Goal: Download file/media

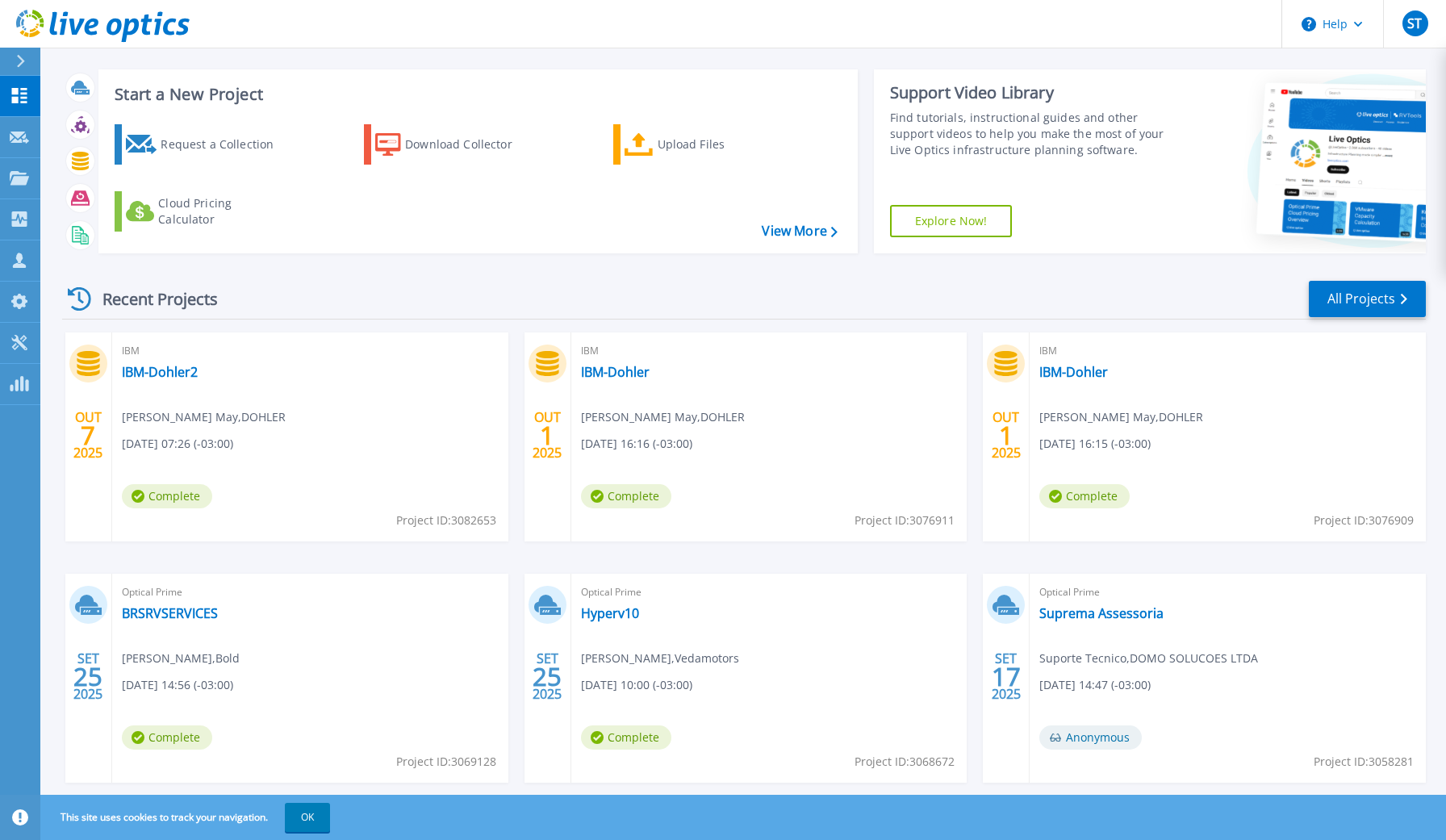
scroll to position [22, 0]
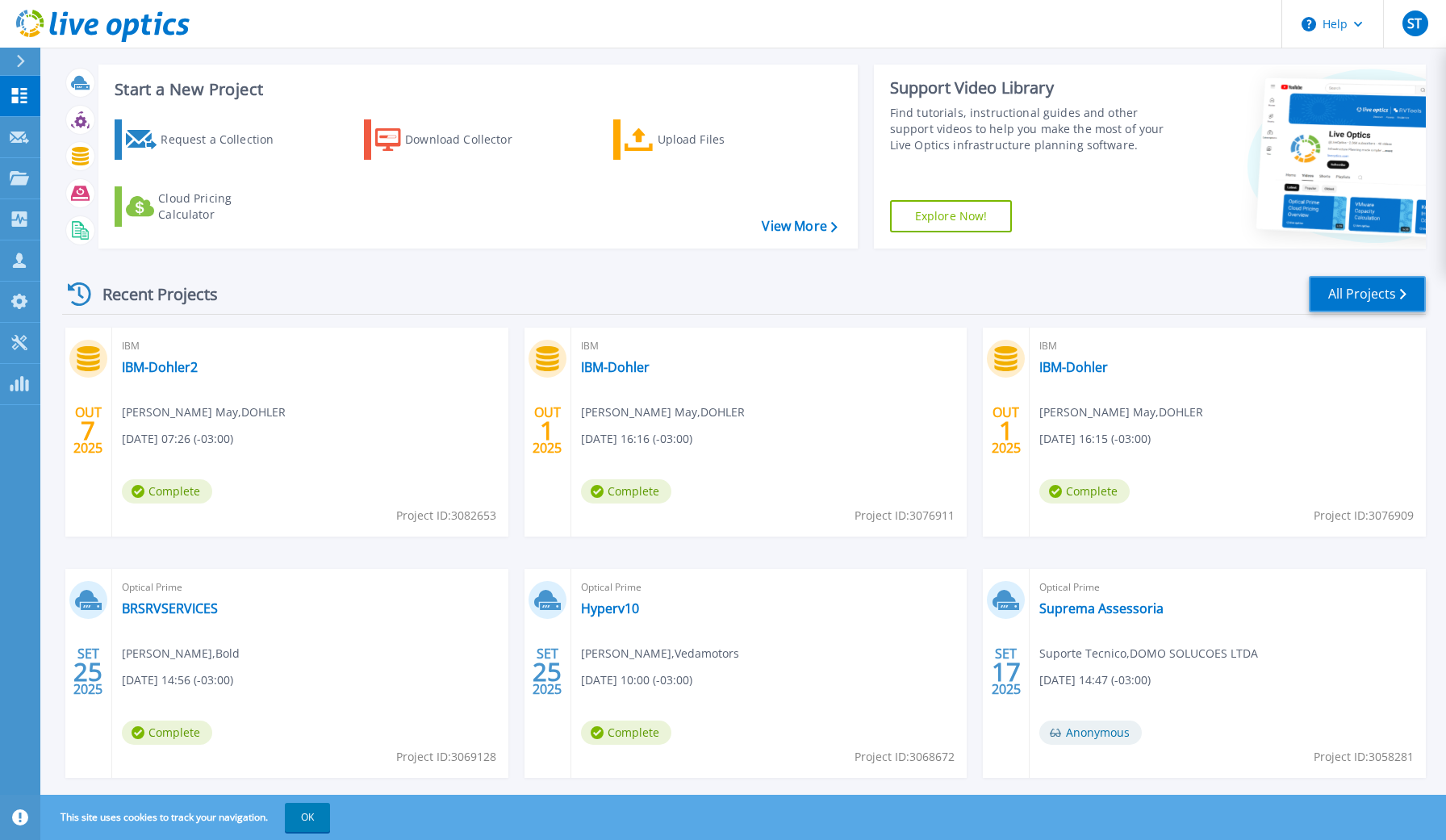
click at [1371, 303] on link "All Projects" at bounding box center [1367, 294] width 117 height 37
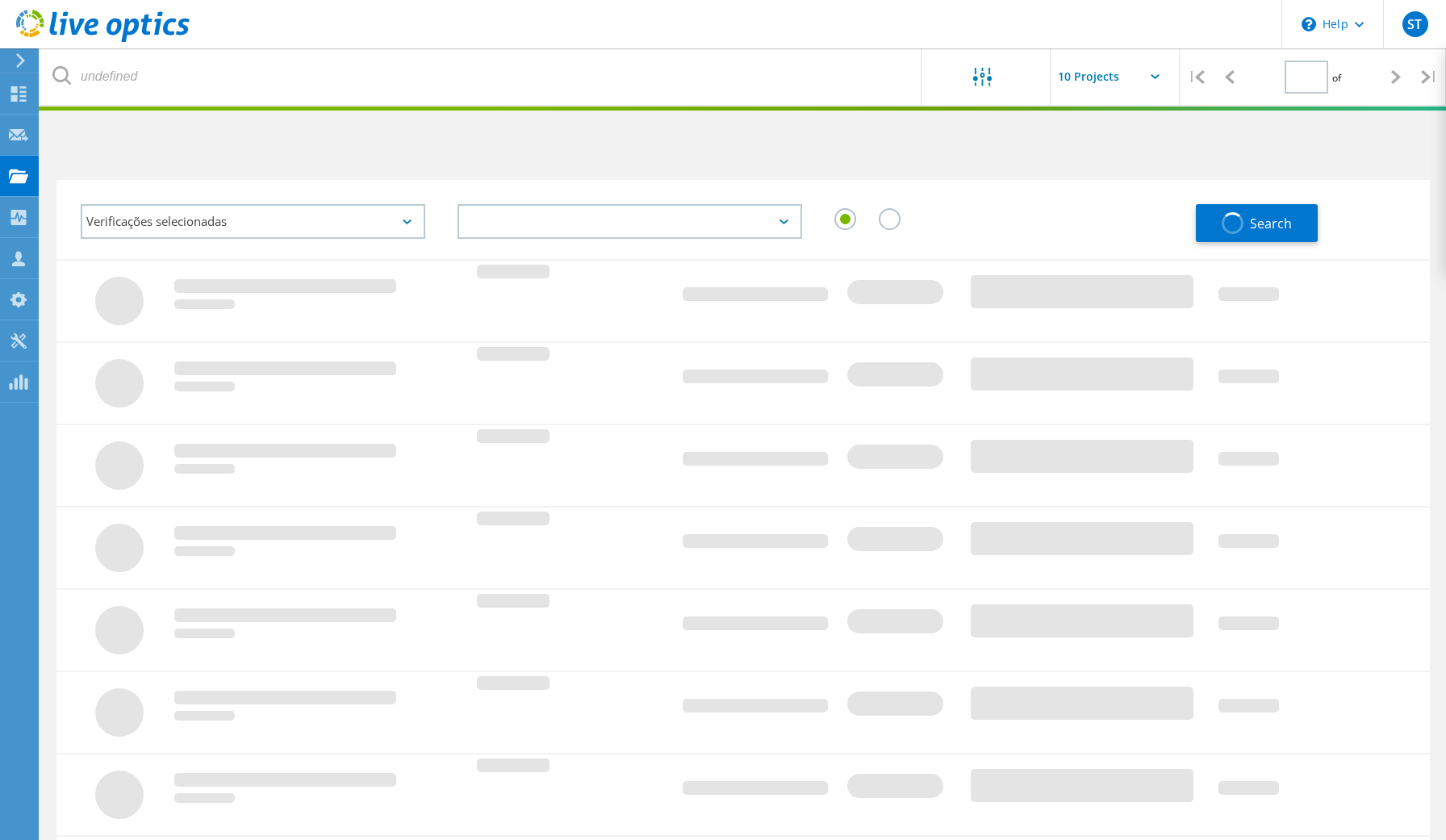
type input "1"
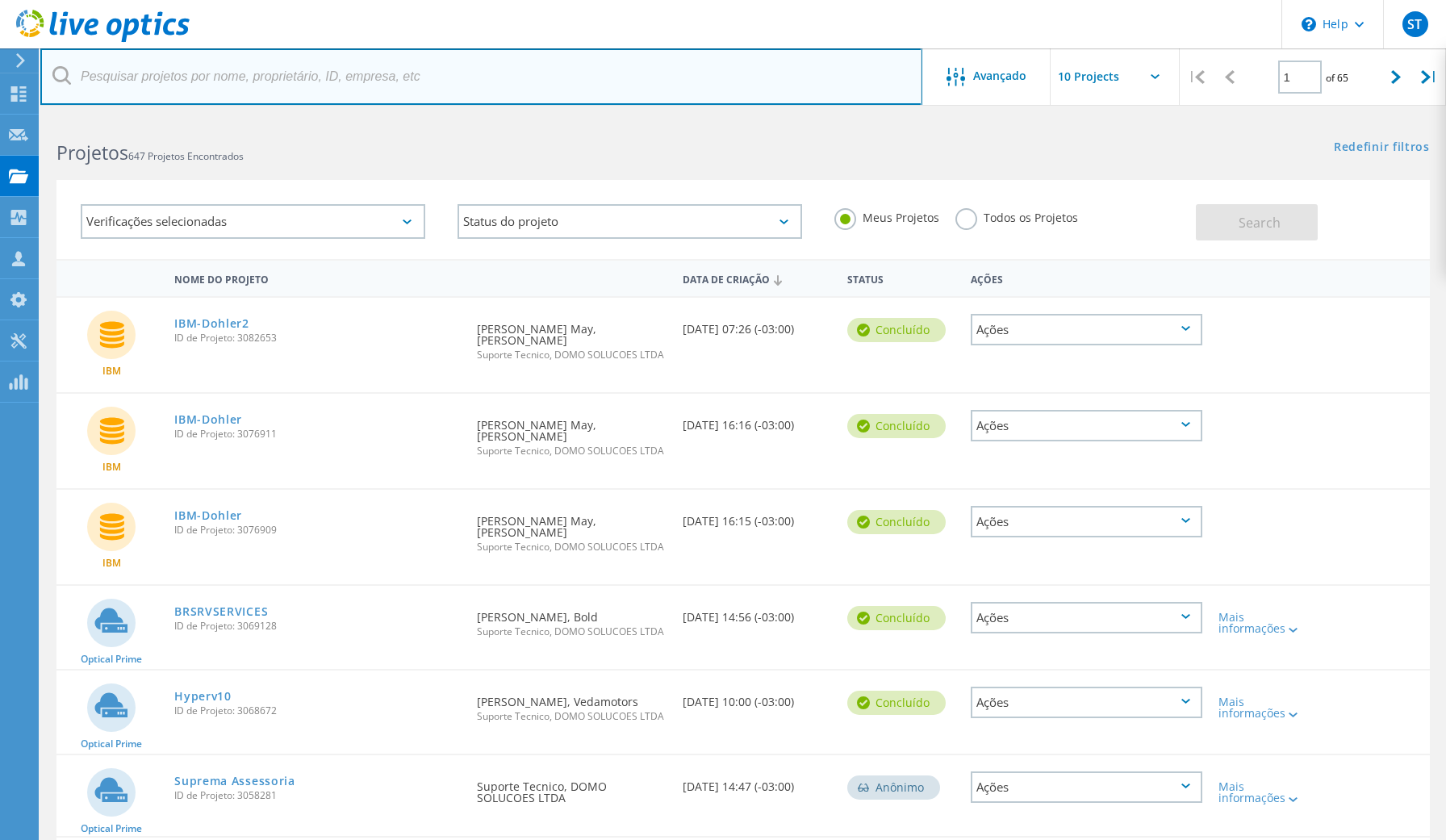
click at [429, 70] on input "text" at bounding box center [481, 76] width 882 height 56
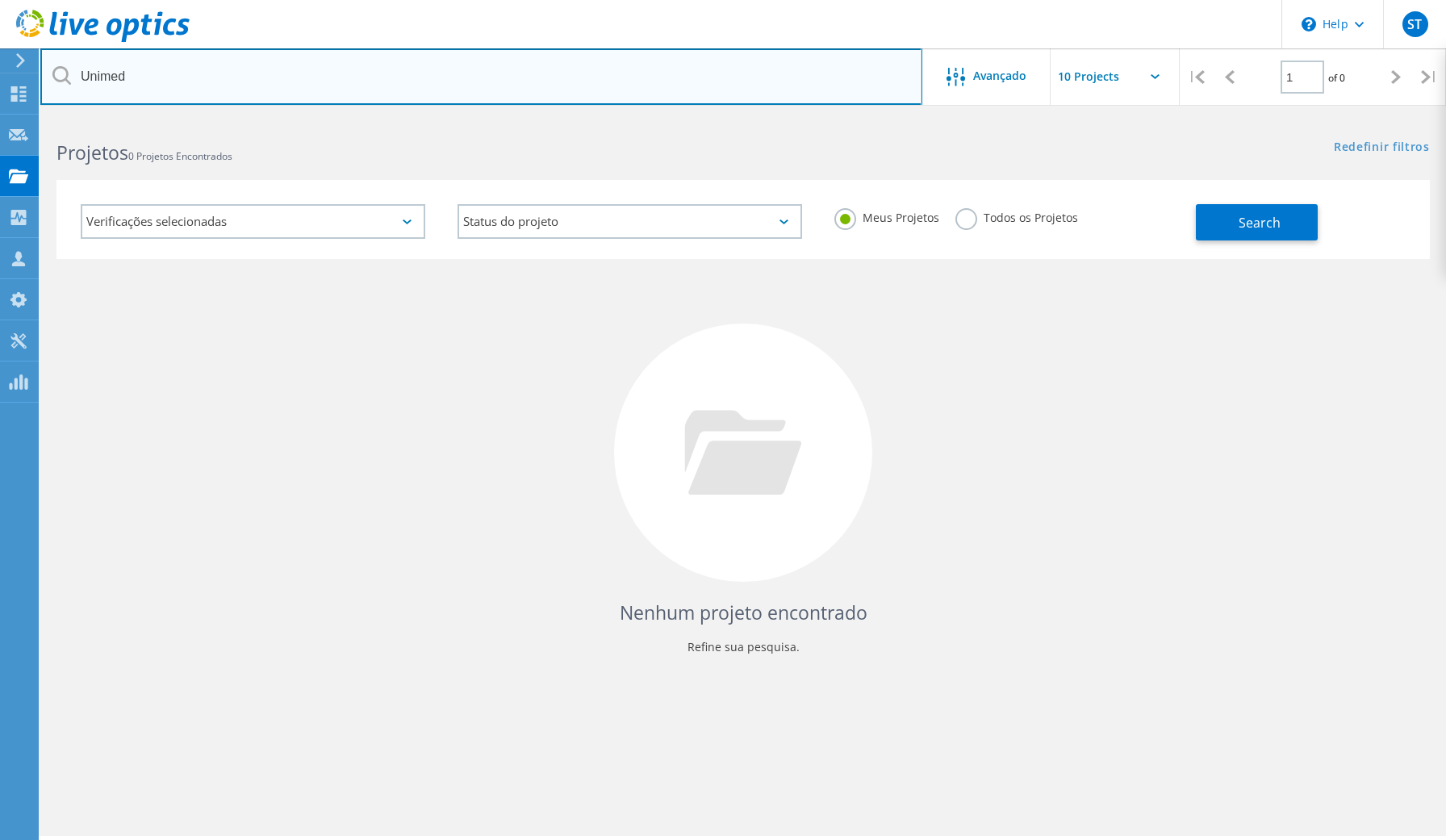
type input "Unimed"
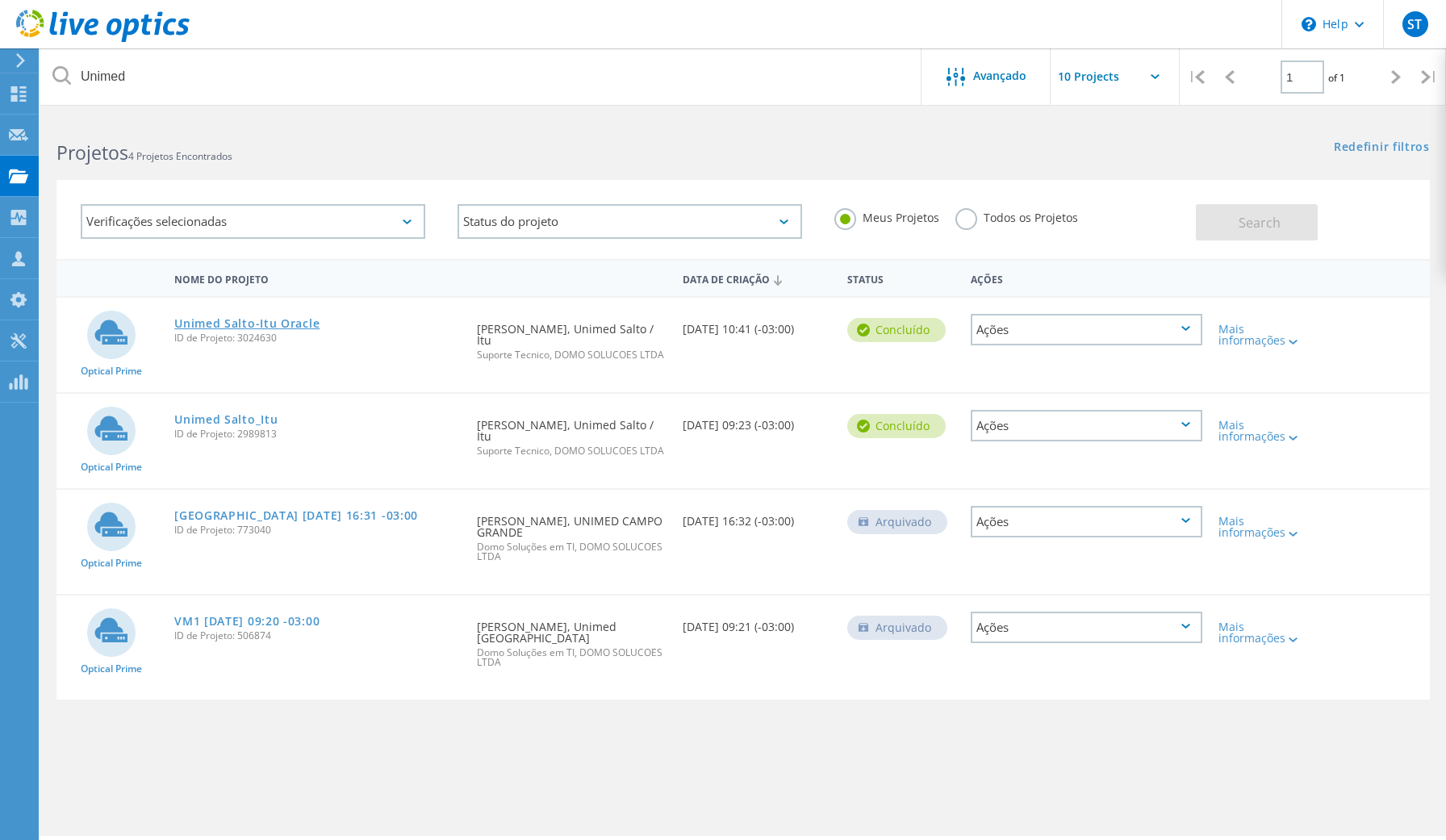
click at [286, 326] on link "Unimed Salto-Itu Oracle" at bounding box center [247, 323] width 145 height 12
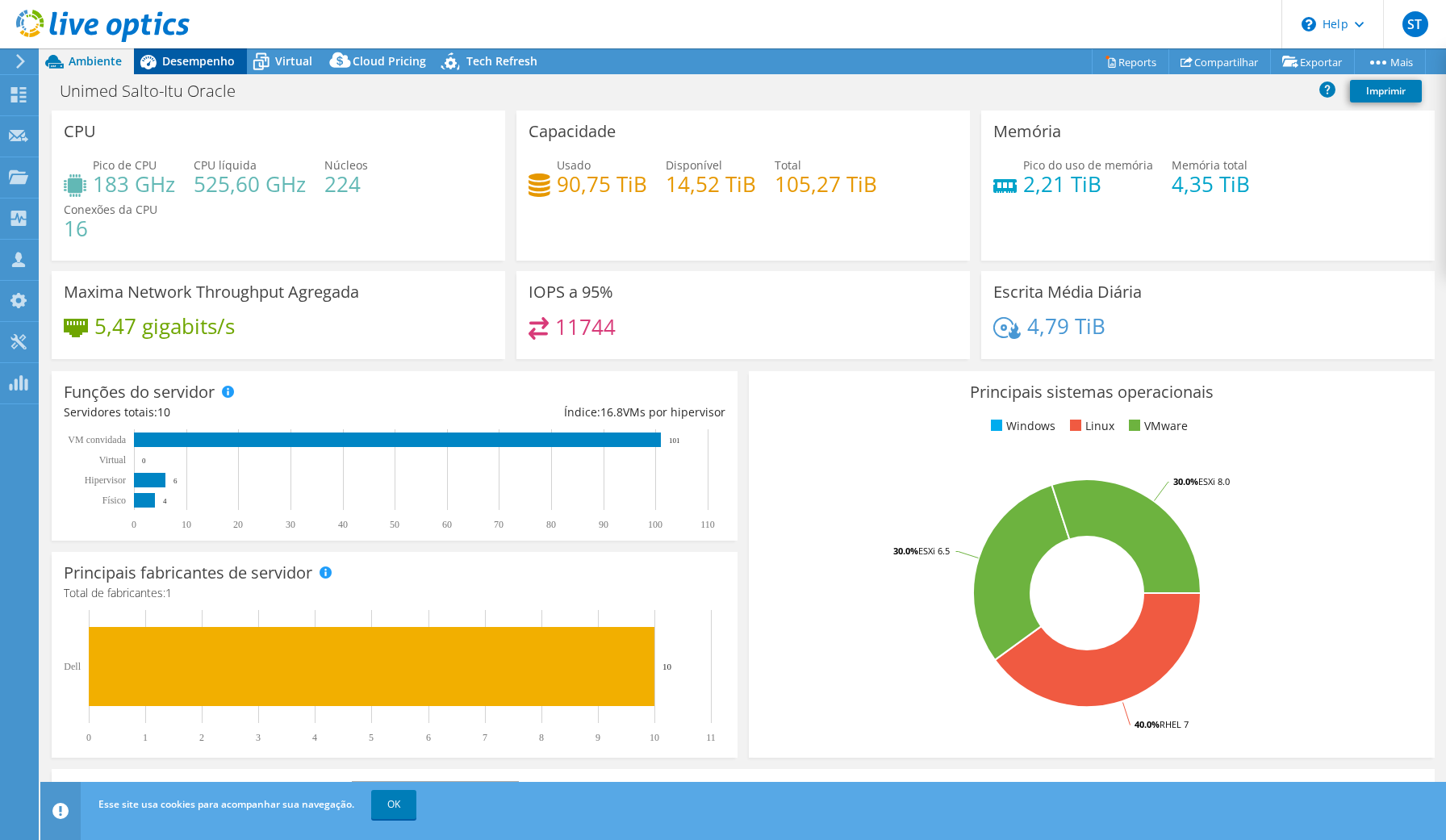
click at [235, 53] on div "Desempenho" at bounding box center [190, 61] width 113 height 26
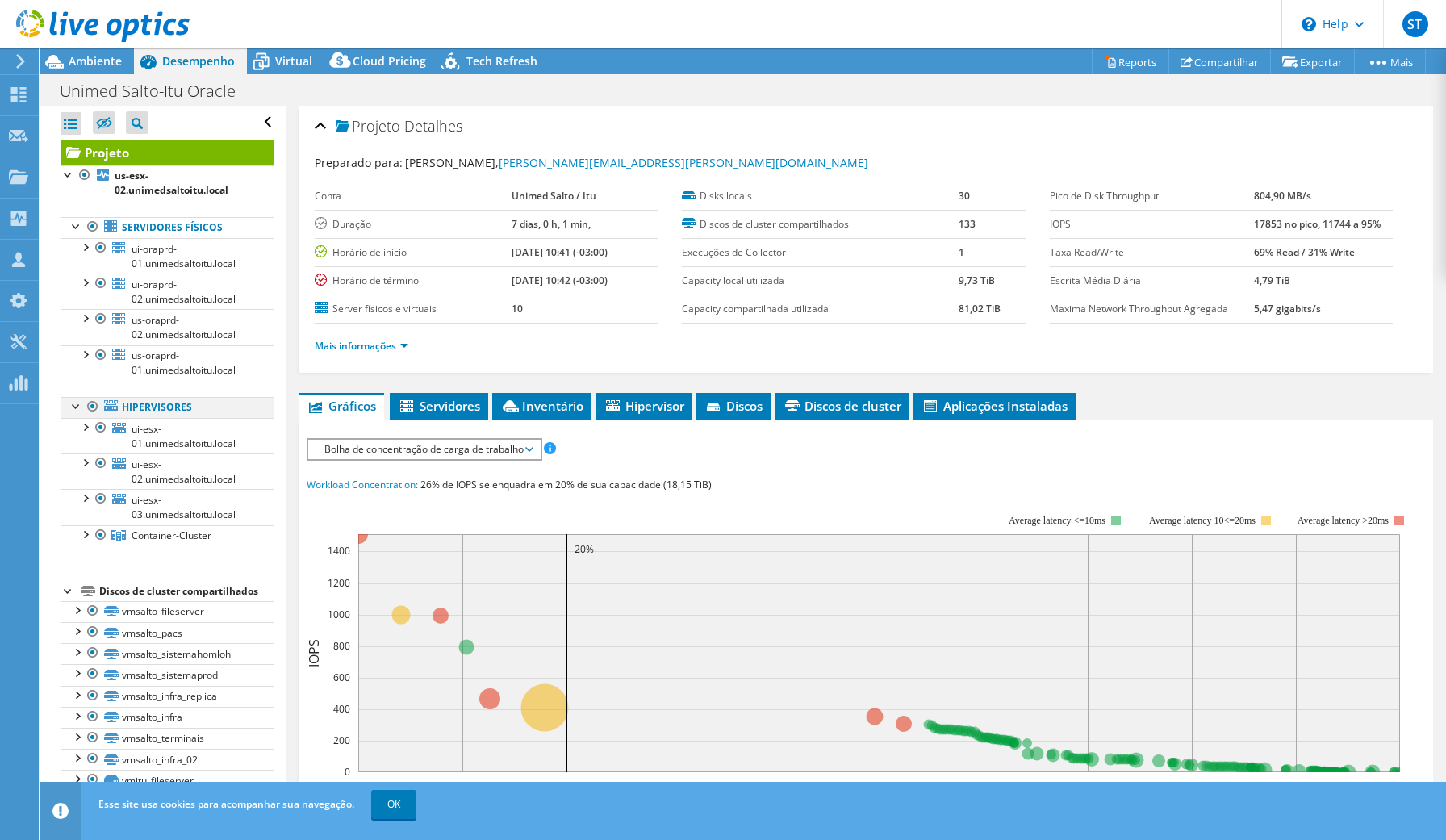
click at [89, 408] on div at bounding box center [93, 407] width 16 height 20
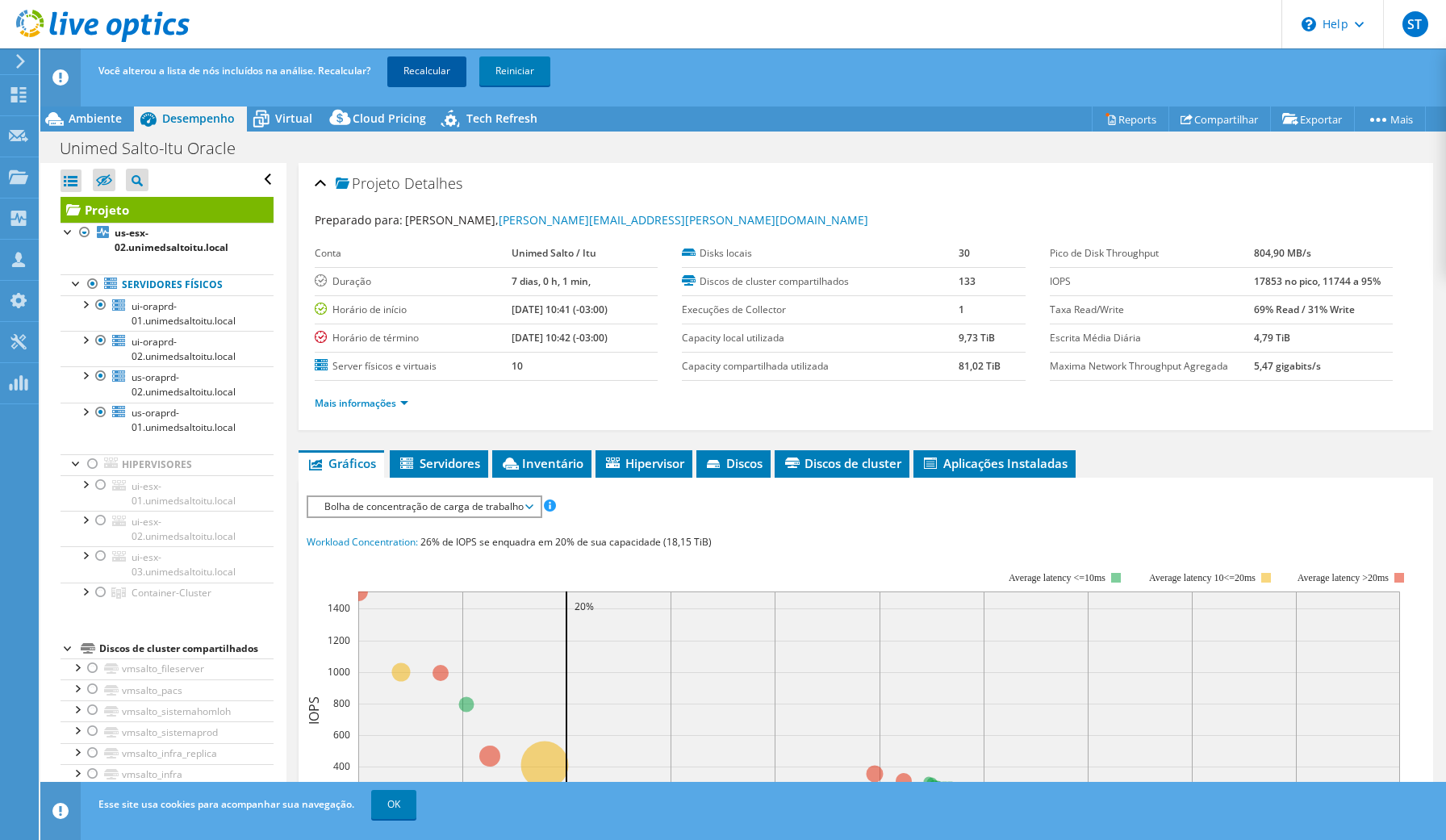
click at [404, 73] on link "Recalcular" at bounding box center [427, 70] width 79 height 29
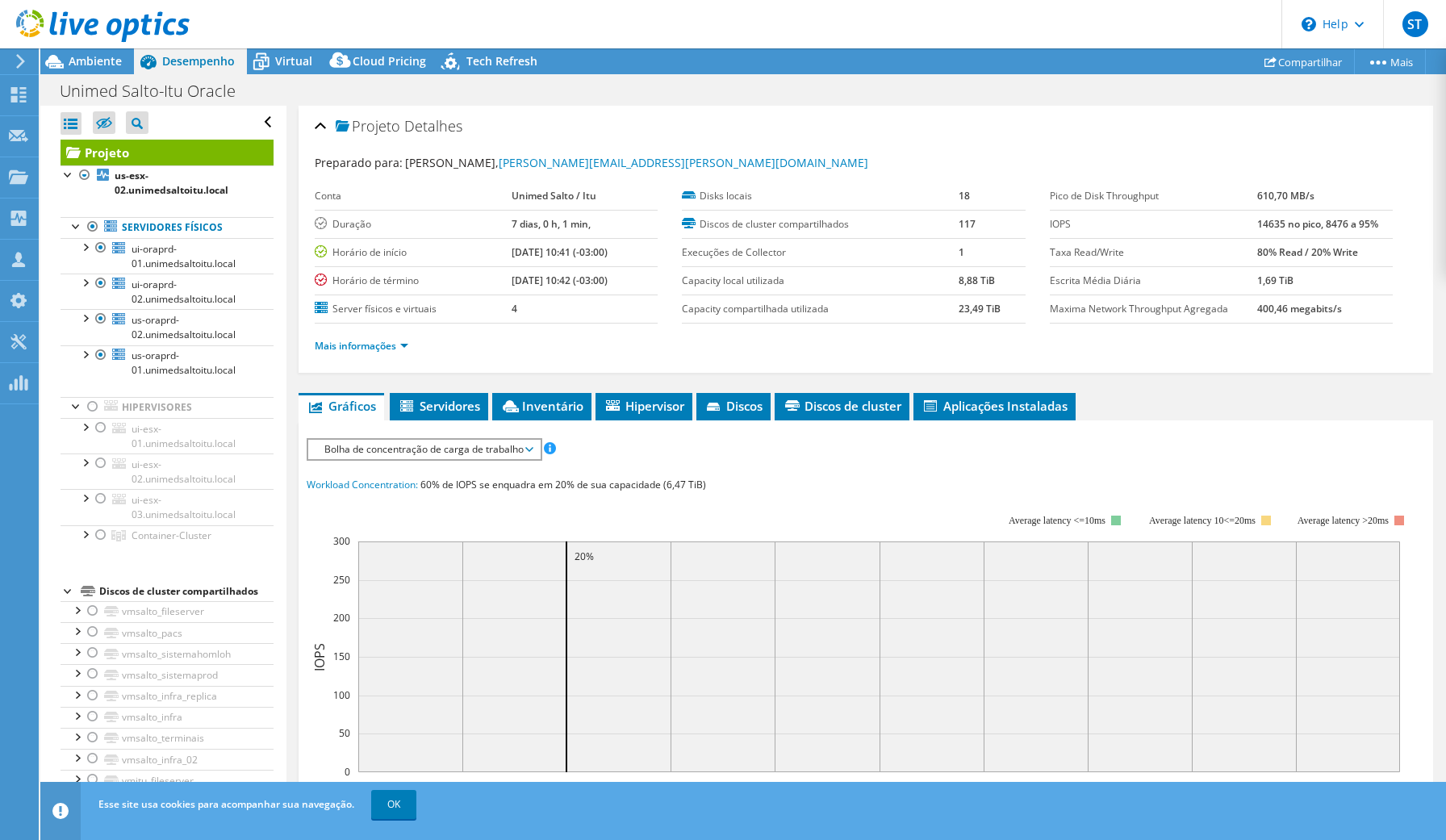
radio input "false"
radio input "true"
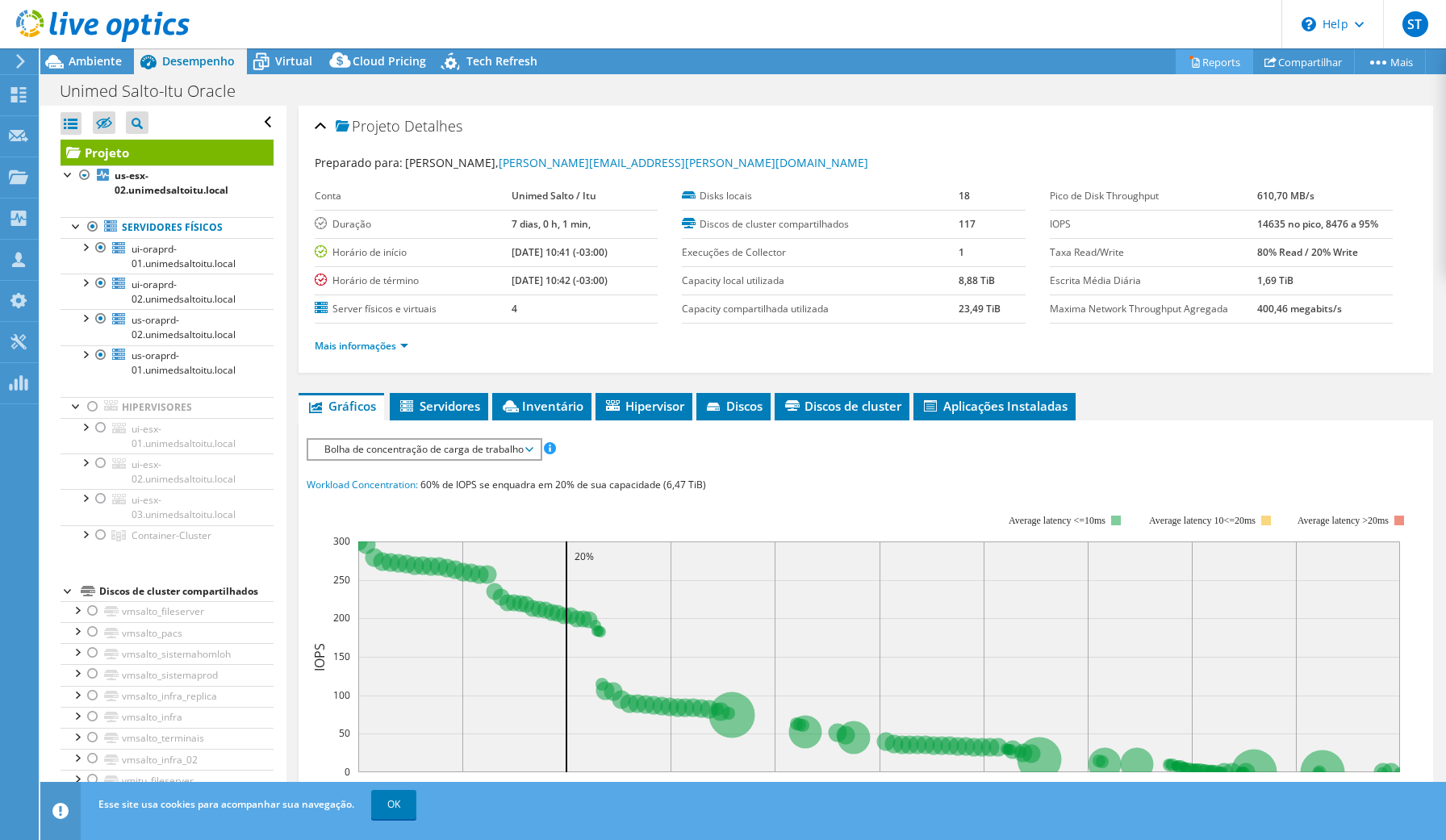
click at [1222, 61] on link "Reports" at bounding box center [1213, 61] width 78 height 25
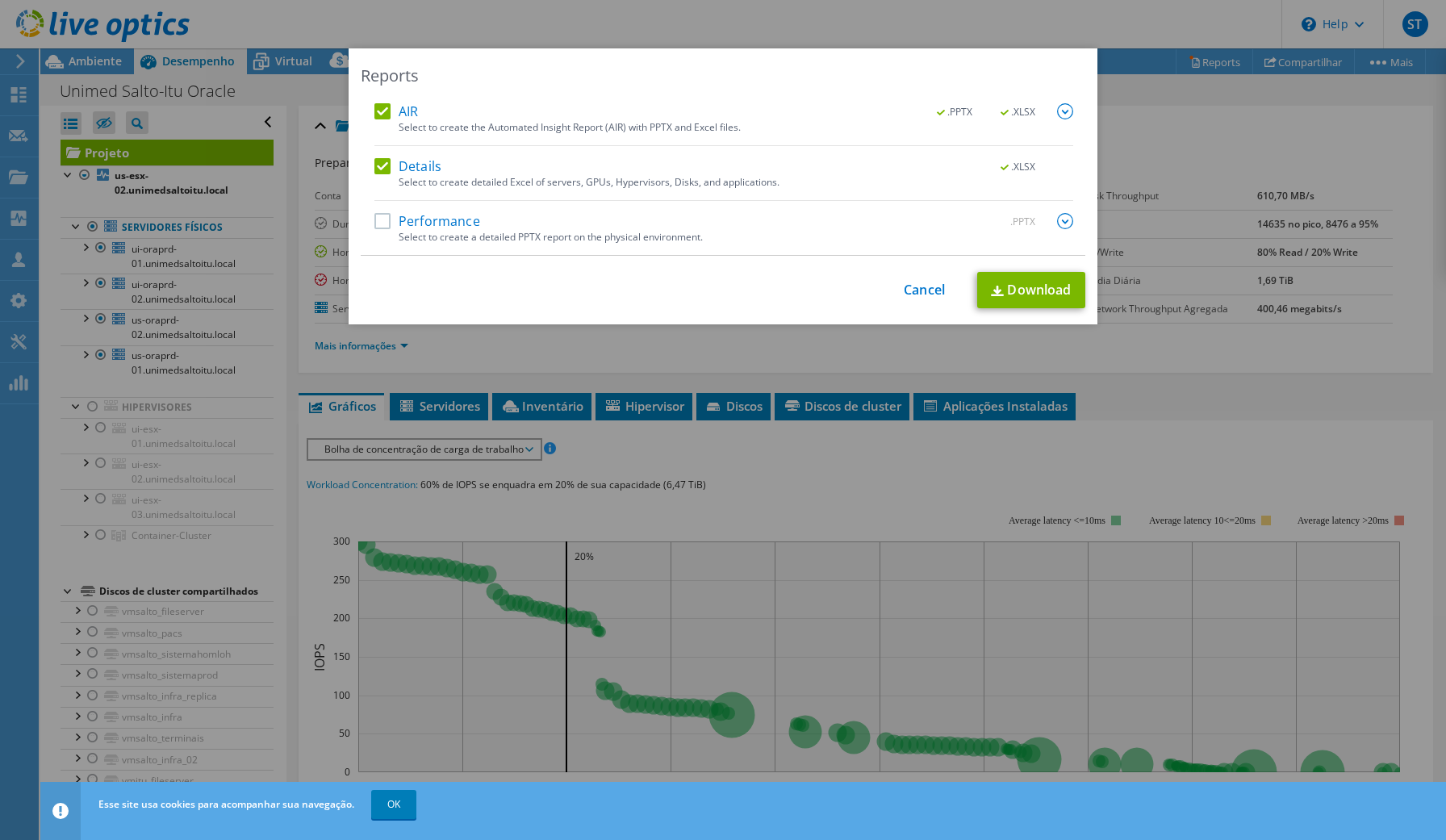
click at [385, 109] on label "AIR" at bounding box center [396, 111] width 44 height 16
click at [0, 0] on input "AIR" at bounding box center [0, 0] width 0 height 0
click at [1017, 290] on link "Download" at bounding box center [1031, 290] width 108 height 37
